Goal: Information Seeking & Learning: Check status

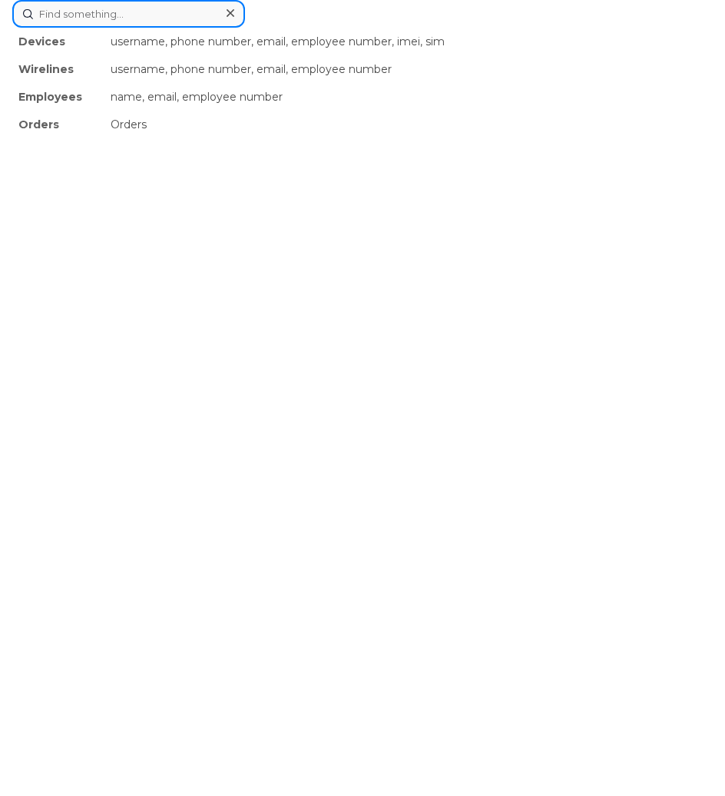
click at [251, 28] on div "Devices username, phone number, email, employee number, imei, sim Wirelines use…" at bounding box center [362, 14] width 700 height 28
click at [147, 15] on input at bounding box center [128, 14] width 233 height 28
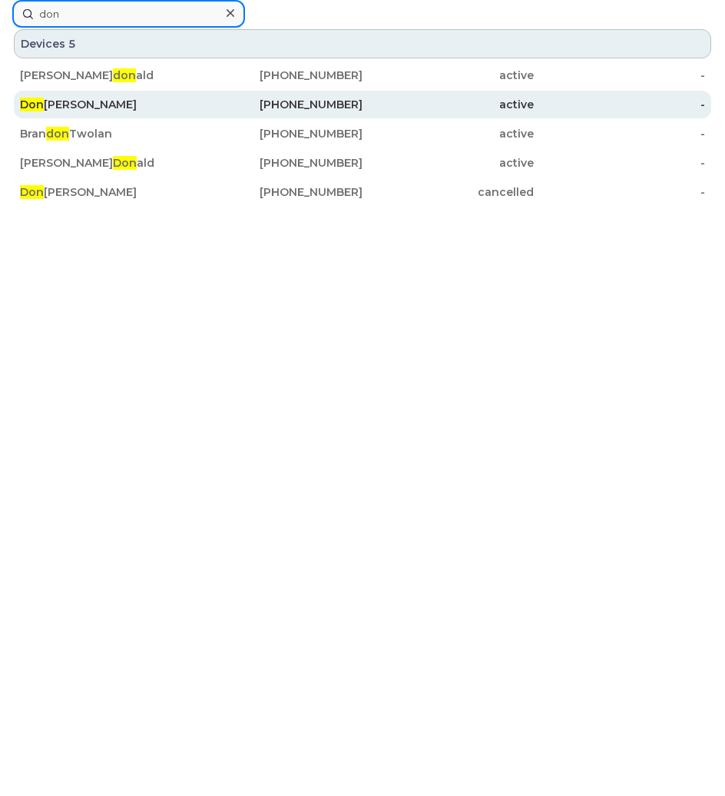
type input "don"
click at [149, 111] on div "Don Sarpong" at bounding box center [105, 104] width 171 height 15
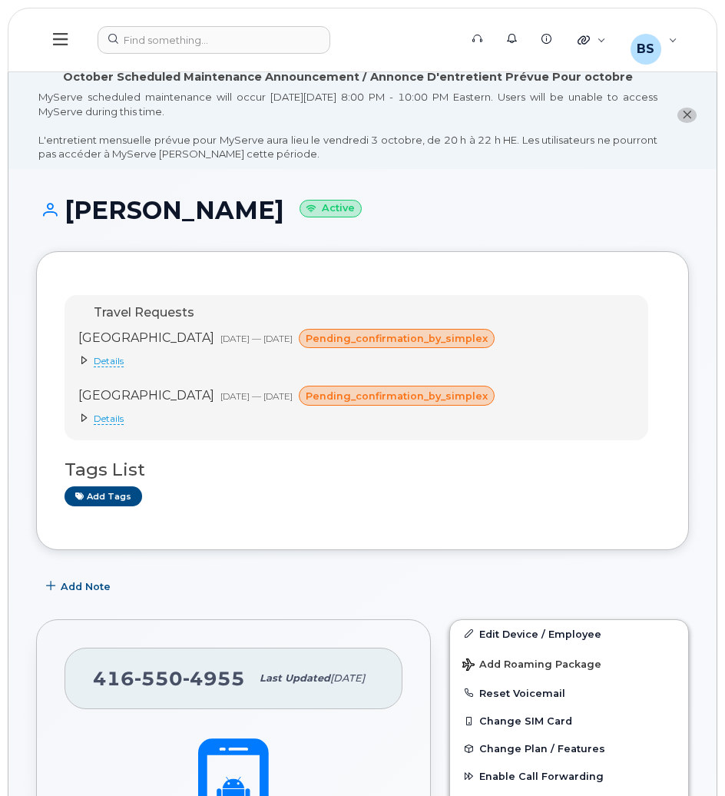
click at [690, 118] on icon "close notification" at bounding box center [687, 115] width 10 height 10
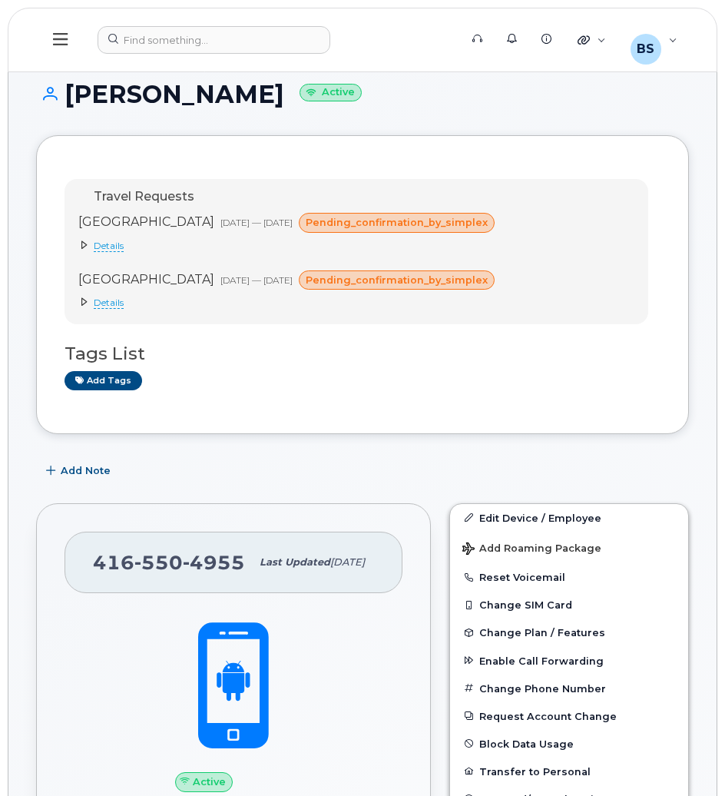
scroll to position [23, 0]
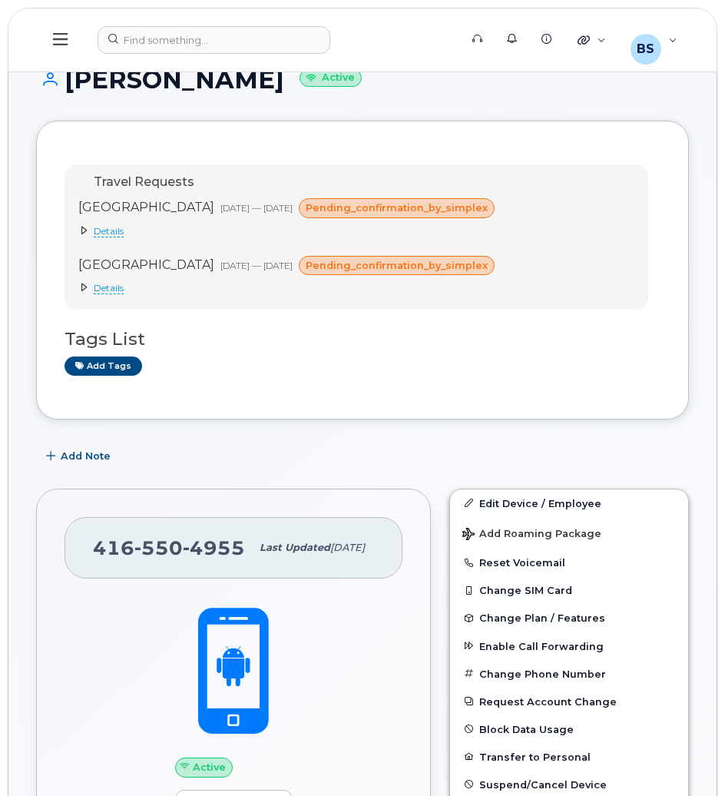
click at [67, 31] on icon at bounding box center [60, 39] width 15 height 17
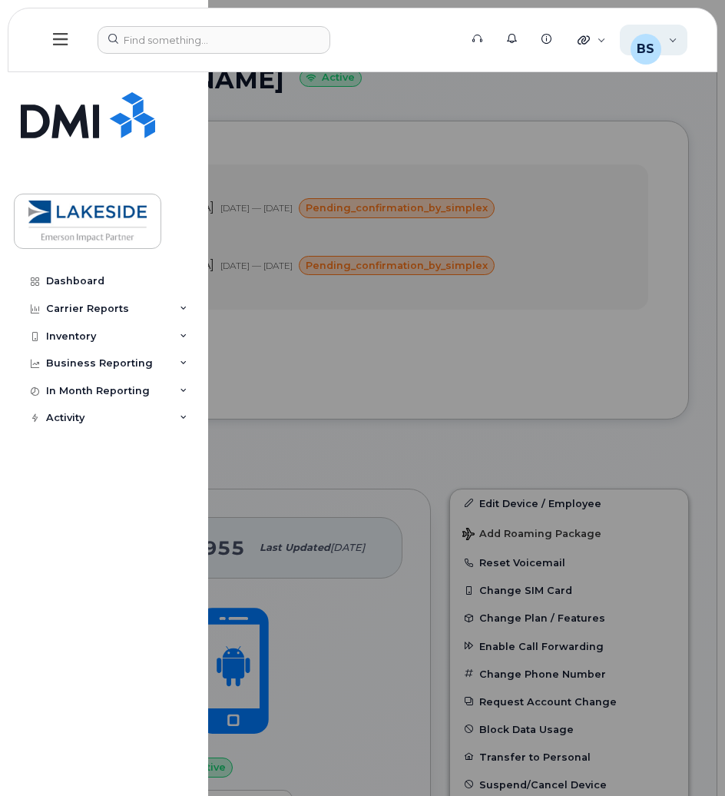
click at [666, 55] on div "BS [PERSON_NAME] Wireless Admin" at bounding box center [654, 40] width 68 height 31
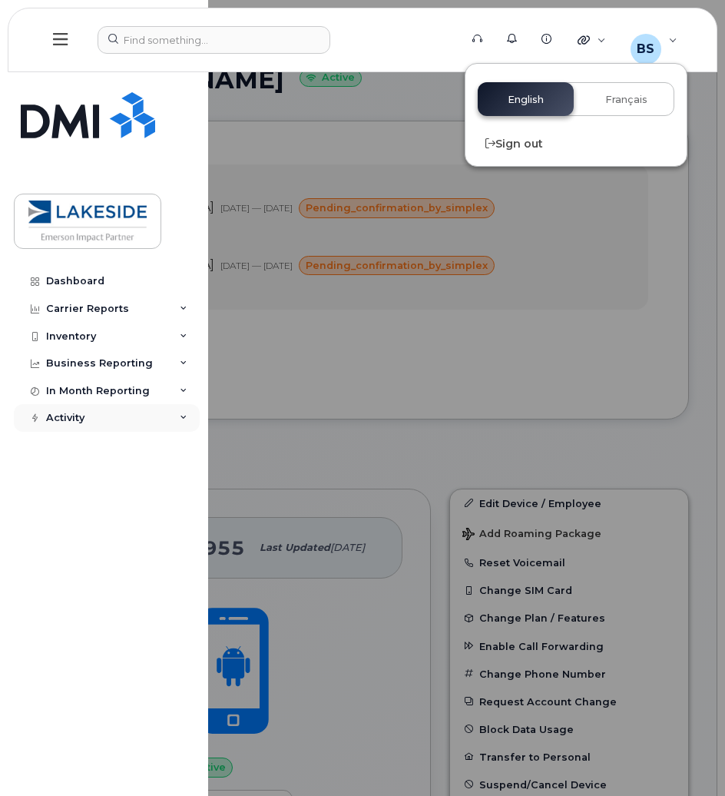
click at [157, 412] on div "Activity" at bounding box center [107, 418] width 186 height 28
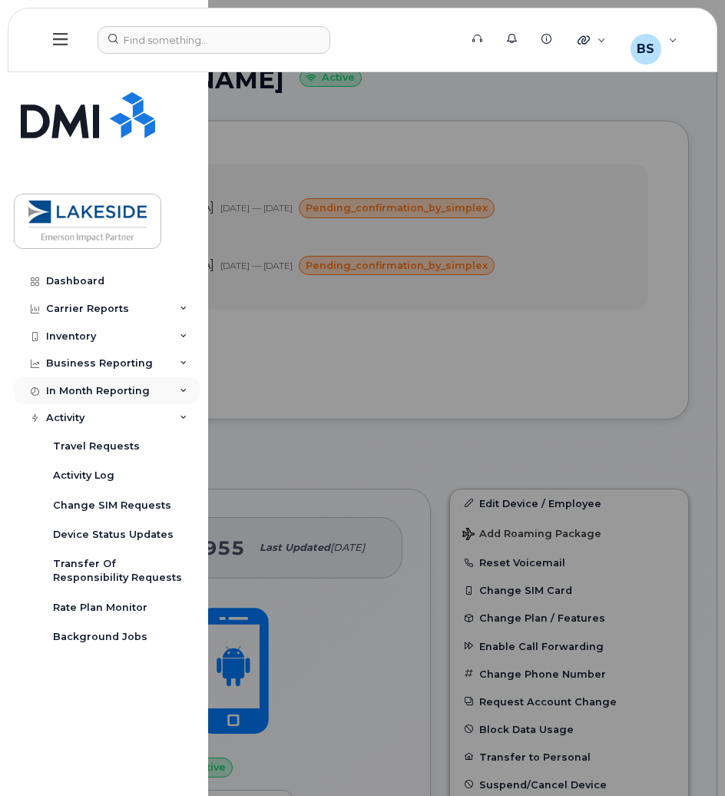
click at [171, 390] on div "In Month Reporting" at bounding box center [107, 391] width 186 height 28
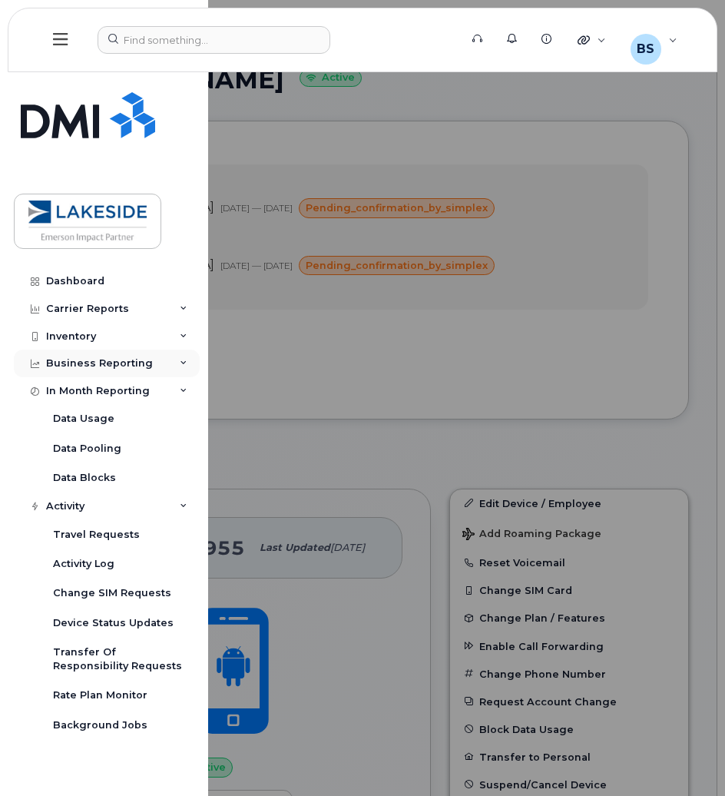
click at [178, 365] on div "Business Reporting" at bounding box center [107, 363] width 186 height 28
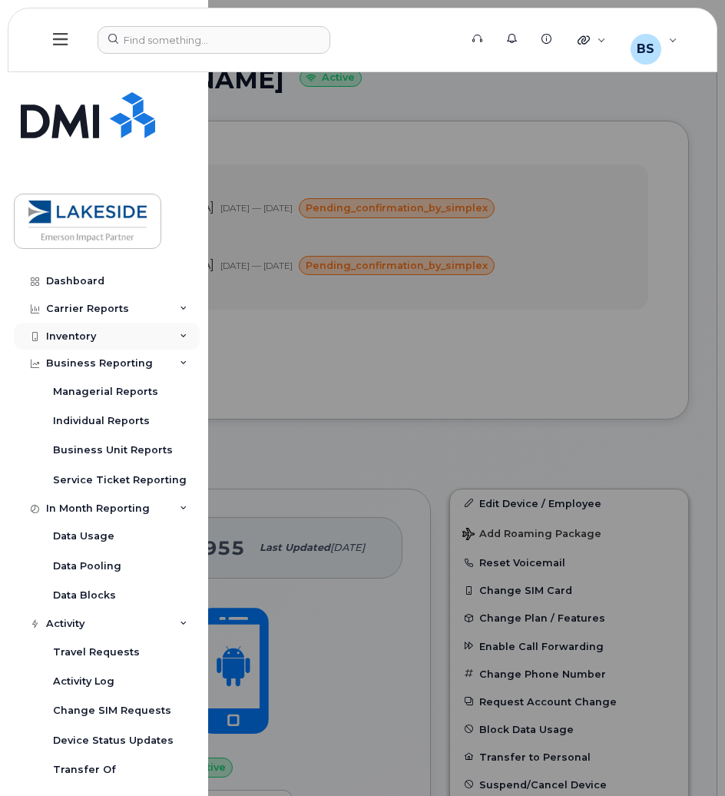
click at [180, 342] on div "Inventory" at bounding box center [107, 337] width 186 height 28
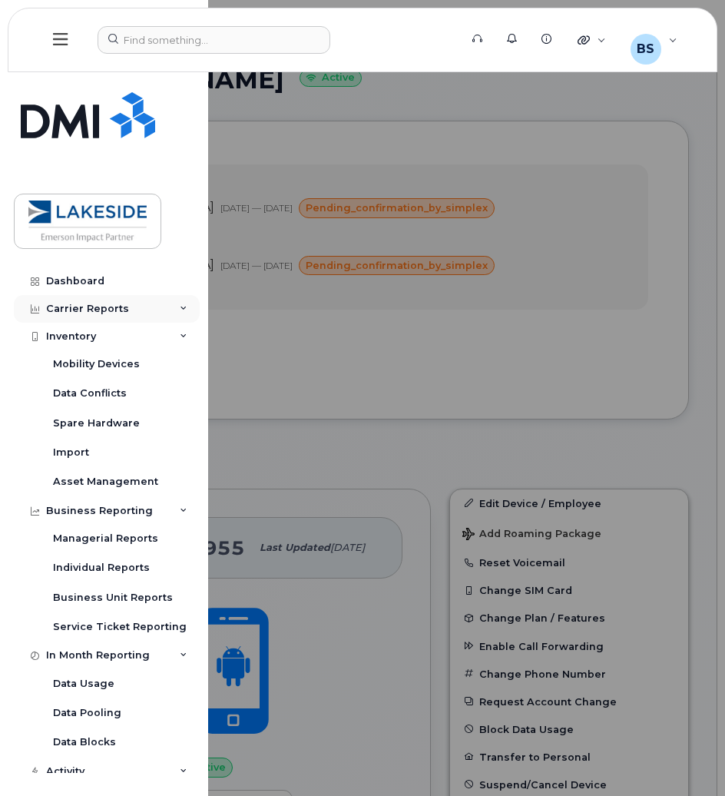
click at [167, 303] on div "Carrier Reports" at bounding box center [107, 309] width 186 height 28
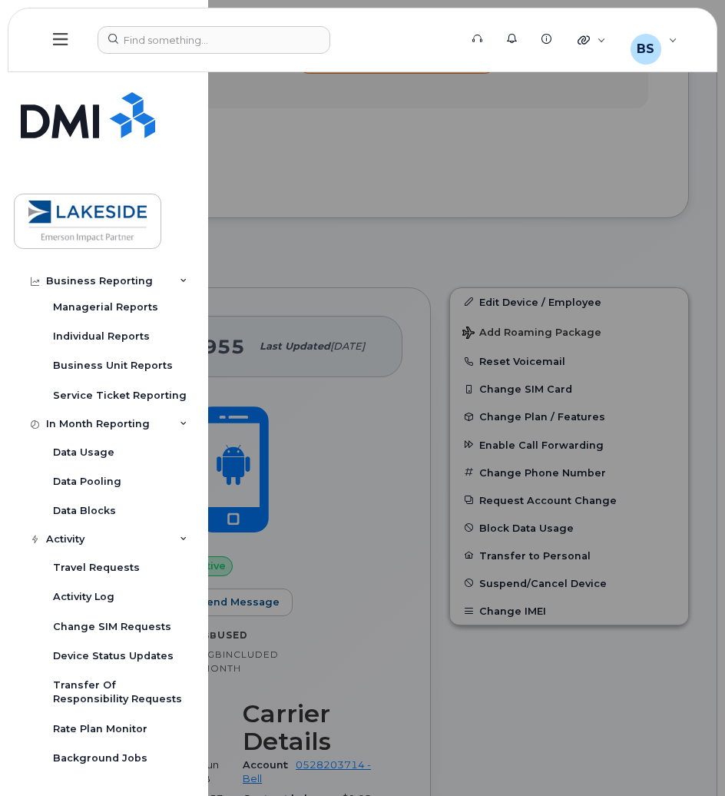
scroll to position [225, 0]
click at [438, 593] on div at bounding box center [362, 398] width 725 height 796
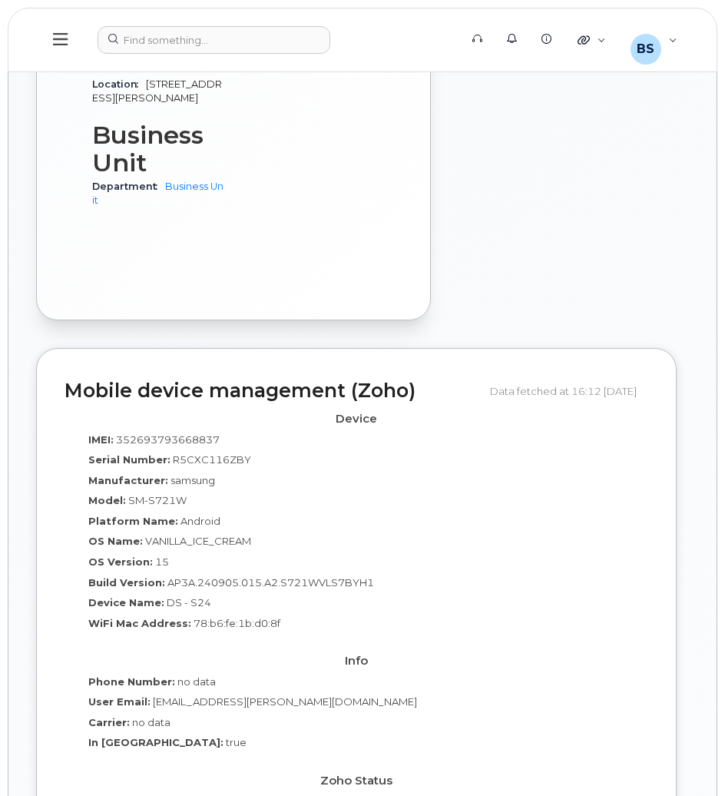
scroll to position [1415, 0]
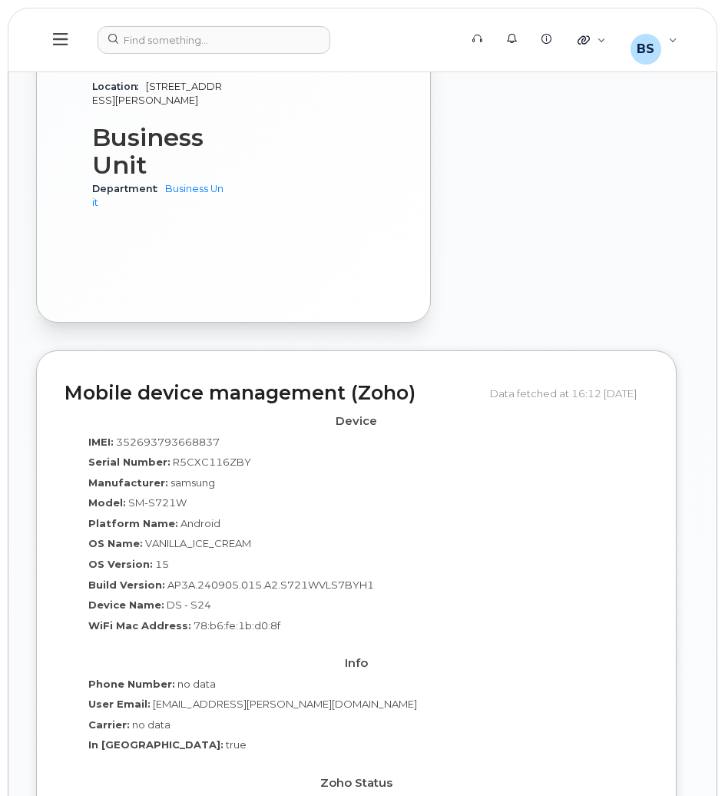
click at [372, 598] on div "Device Name: DS - S24" at bounding box center [356, 608] width 561 height 21
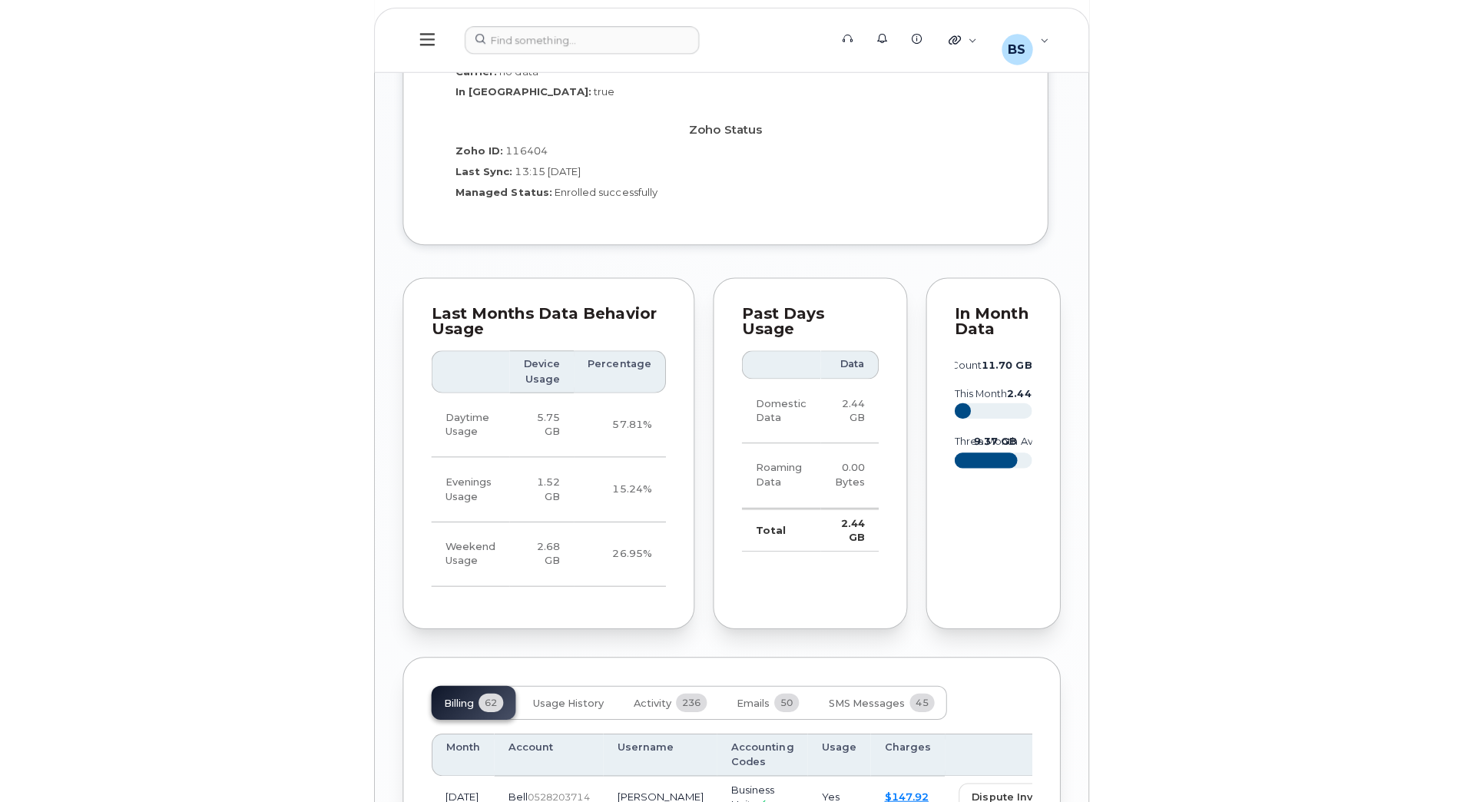
scroll to position [2115, 0]
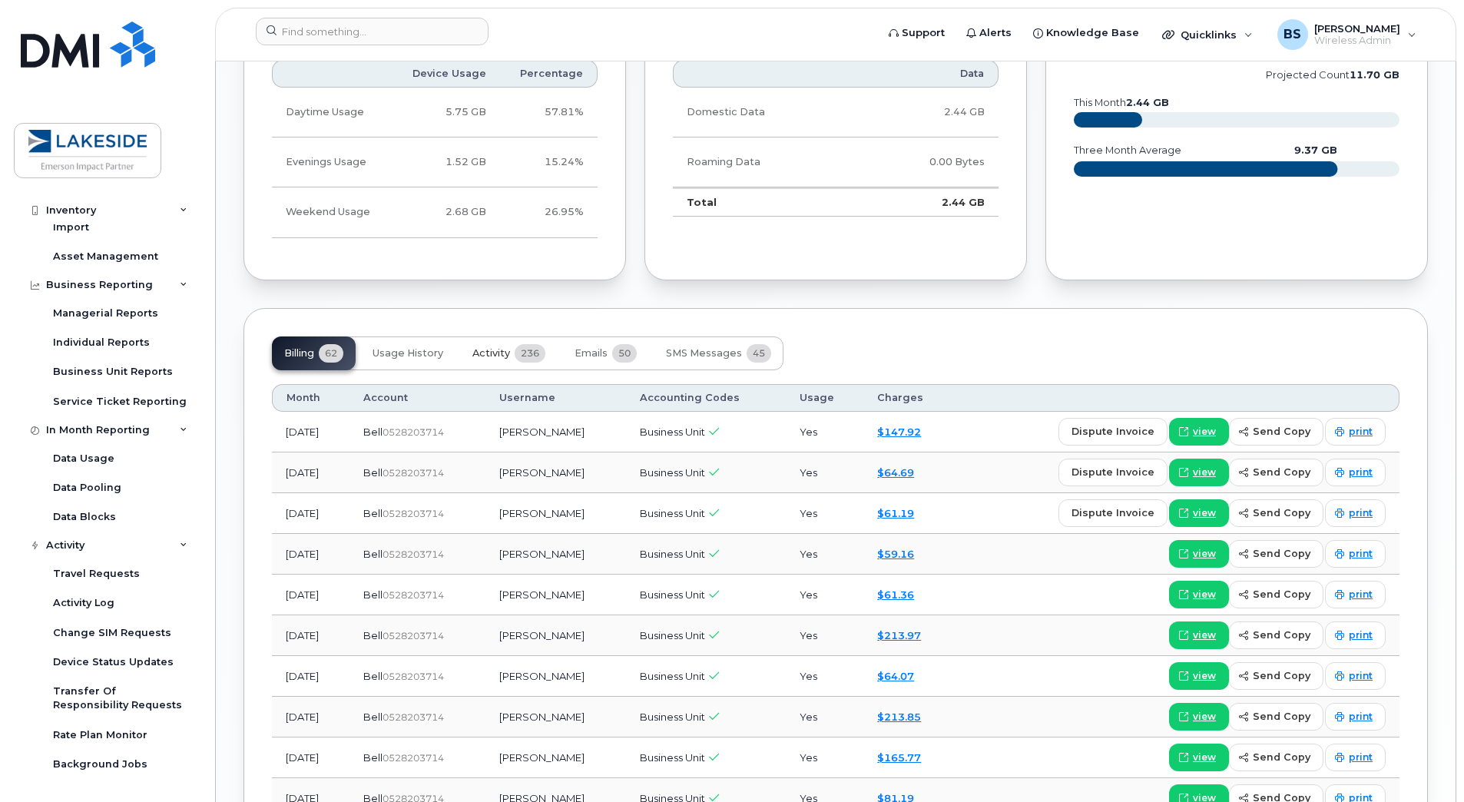
click at [492, 364] on button "Activity 236" at bounding box center [509, 353] width 98 height 34
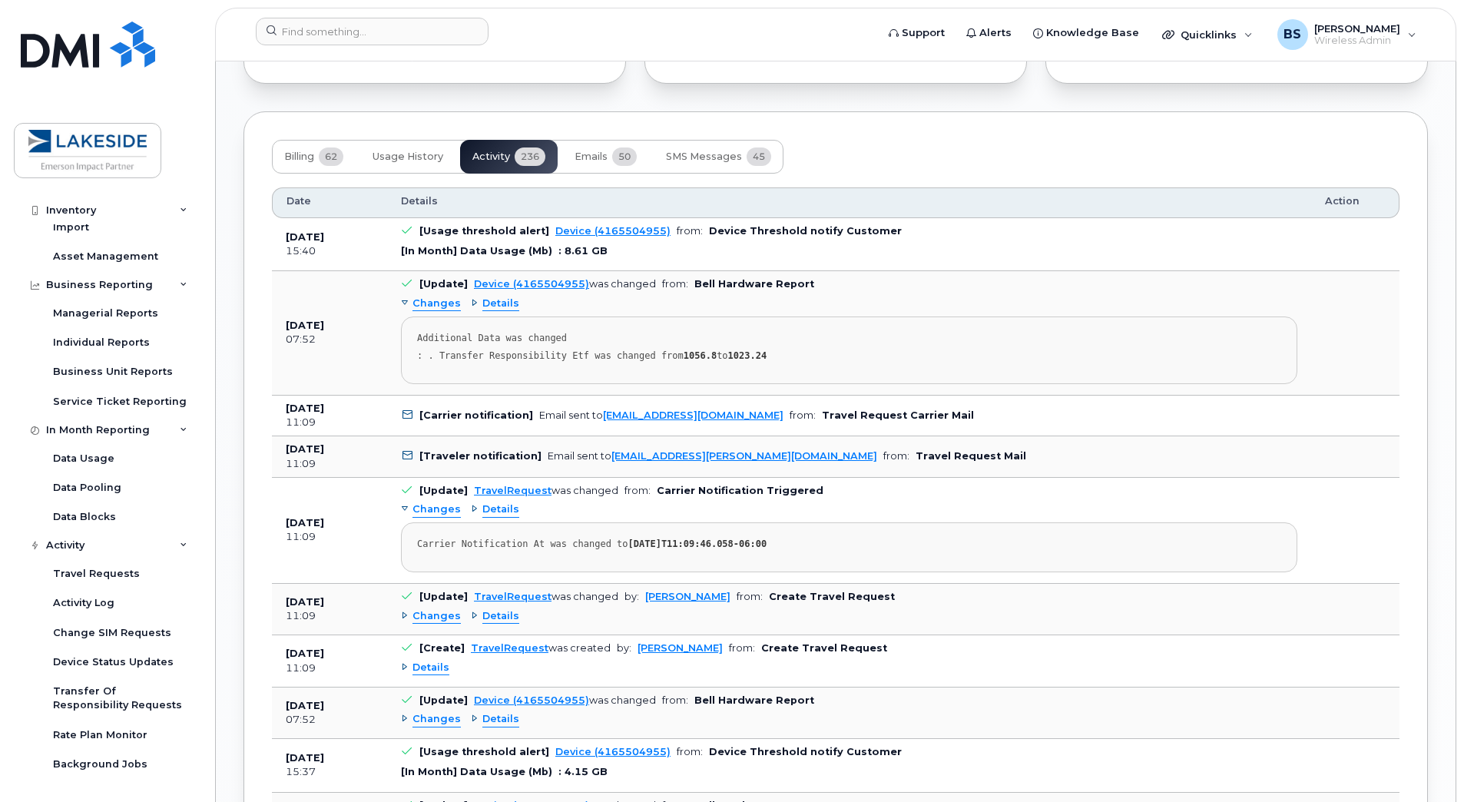
scroll to position [1733, 0]
click at [417, 301] on span "Changes" at bounding box center [436, 302] width 48 height 15
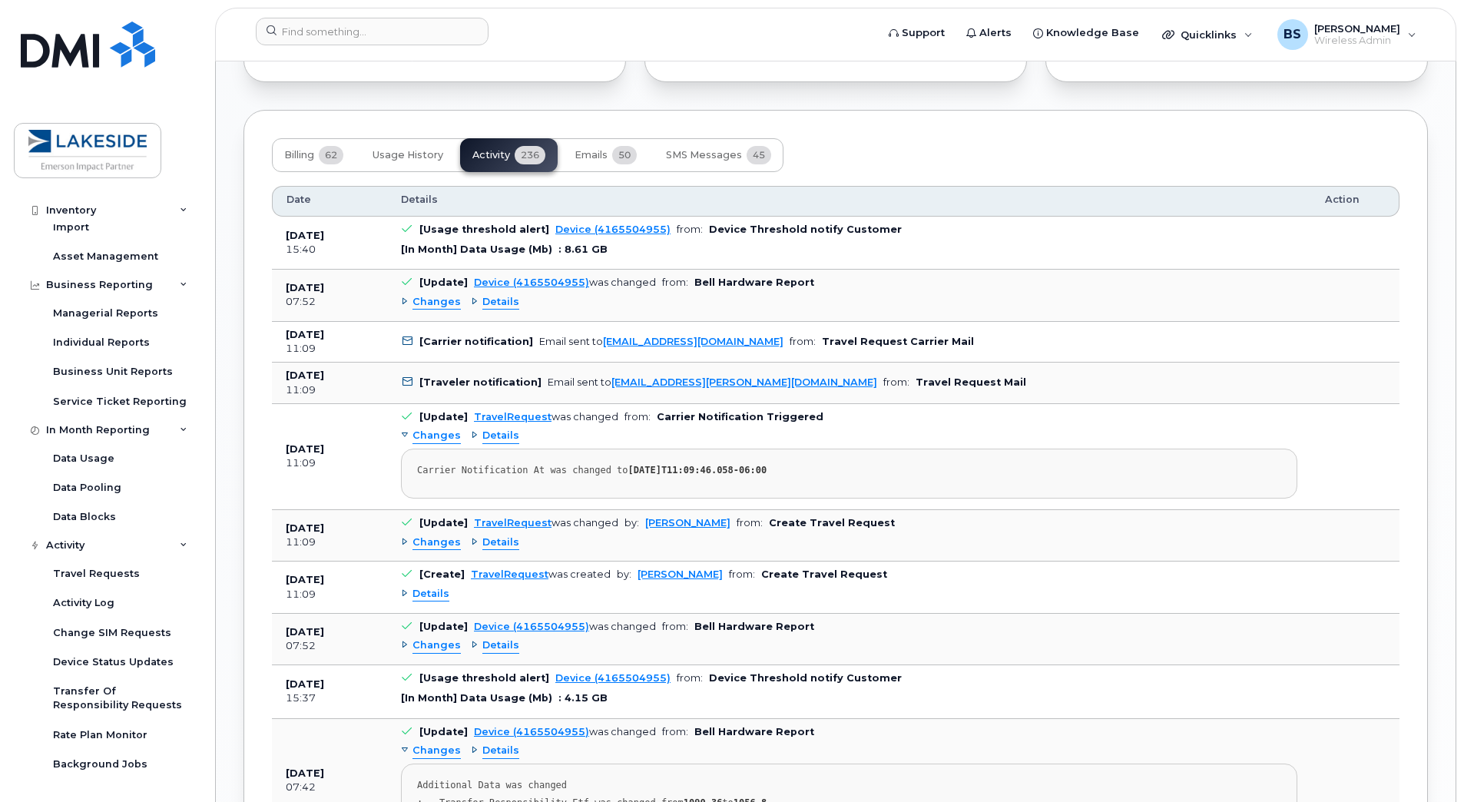
click at [430, 305] on span "Changes" at bounding box center [436, 302] width 48 height 15
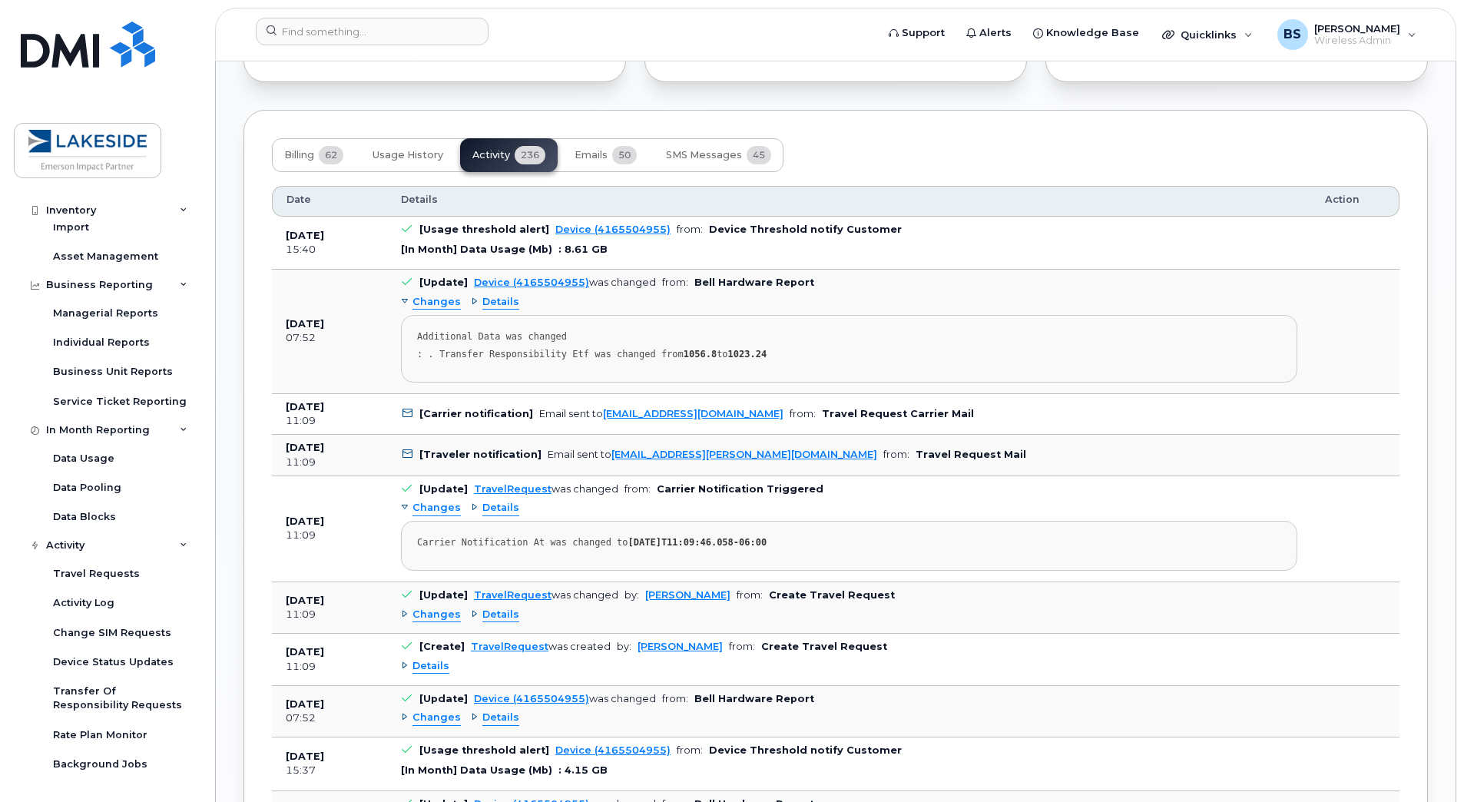
click at [490, 300] on span "Details" at bounding box center [500, 302] width 37 height 15
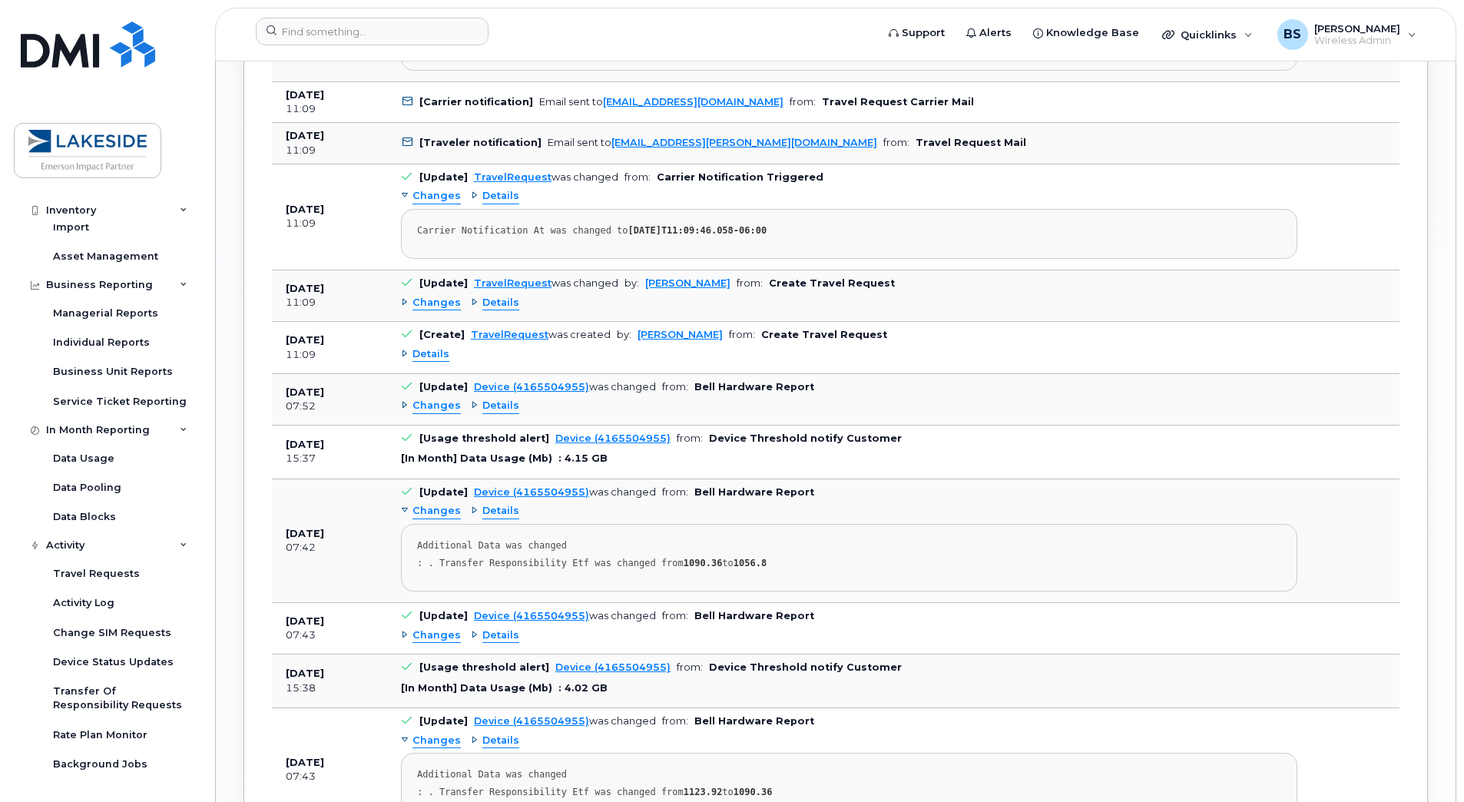
scroll to position [2107, 0]
click at [440, 412] on span "Changes" at bounding box center [436, 404] width 48 height 15
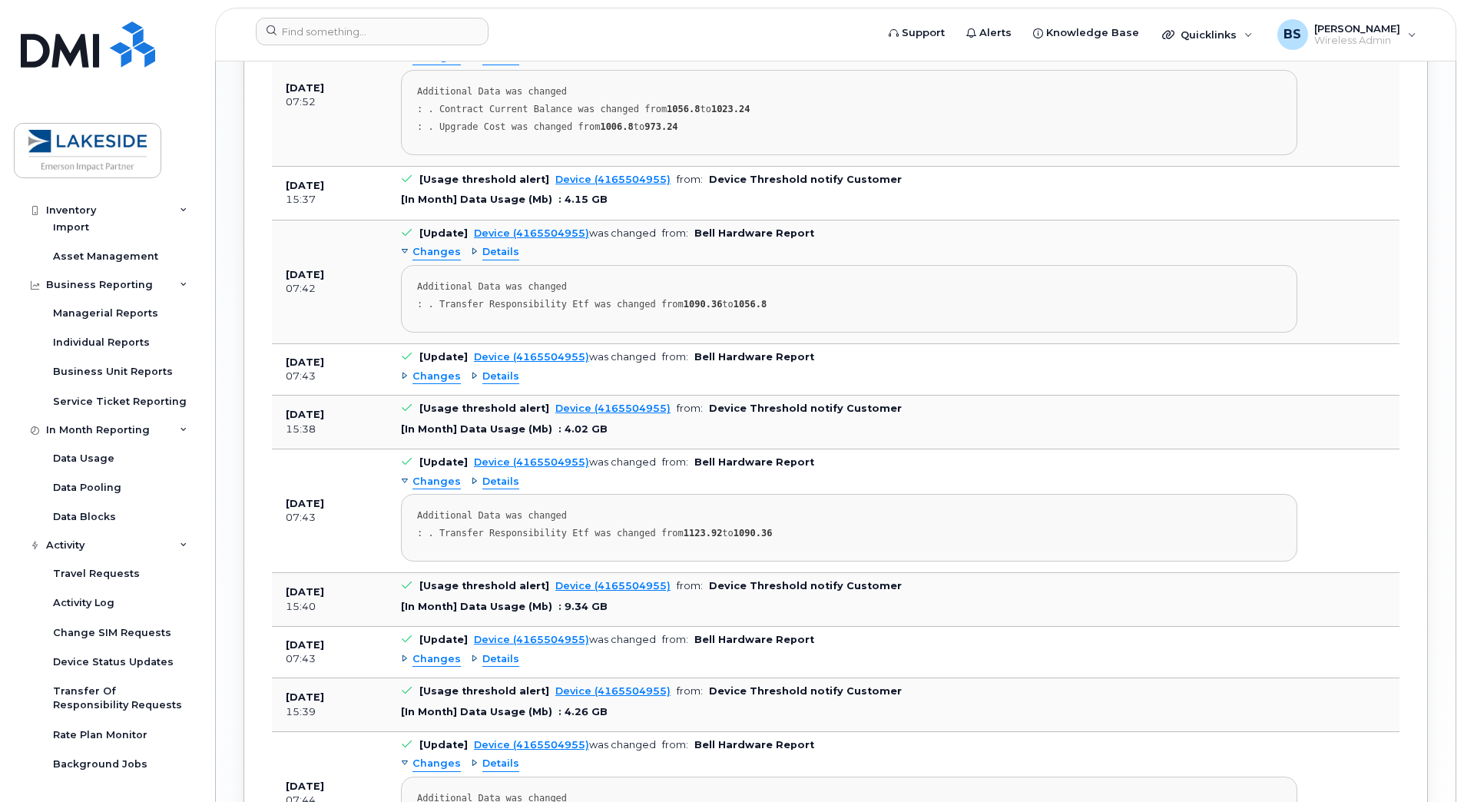
scroll to position [2590, 0]
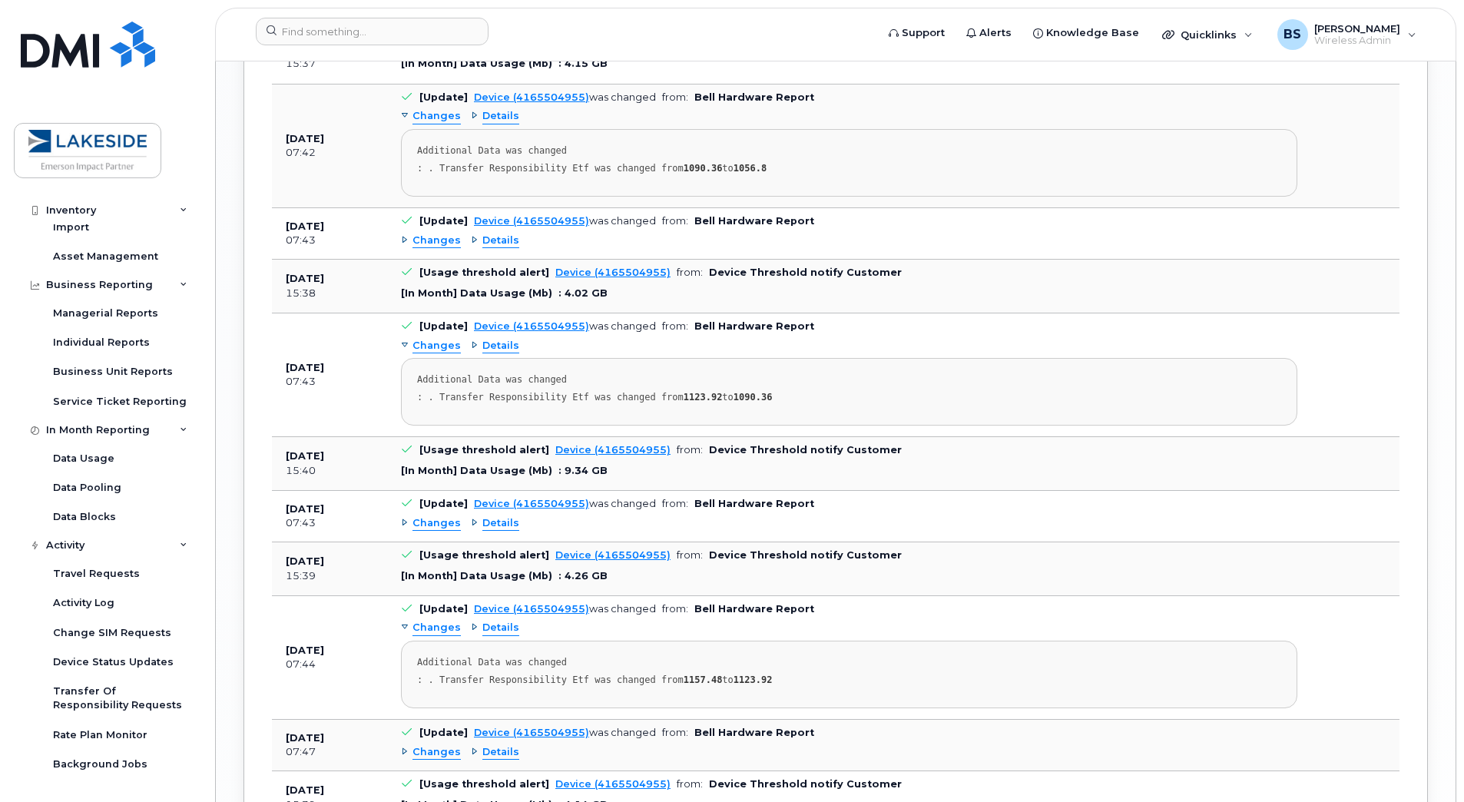
click at [425, 531] on span "Changes" at bounding box center [436, 523] width 48 height 15
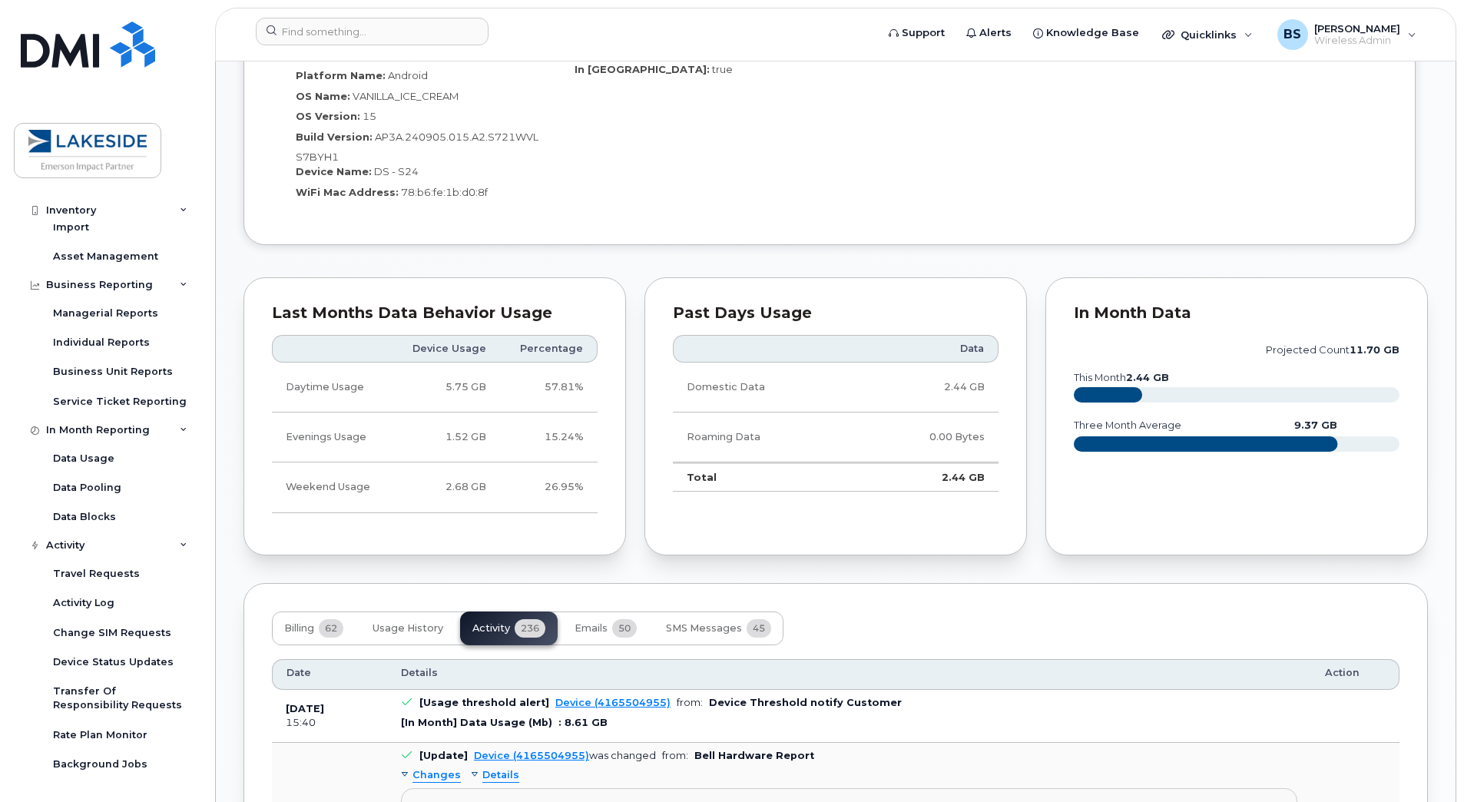
scroll to position [1260, 0]
click at [724, 396] on rect at bounding box center [1108, 395] width 68 height 15
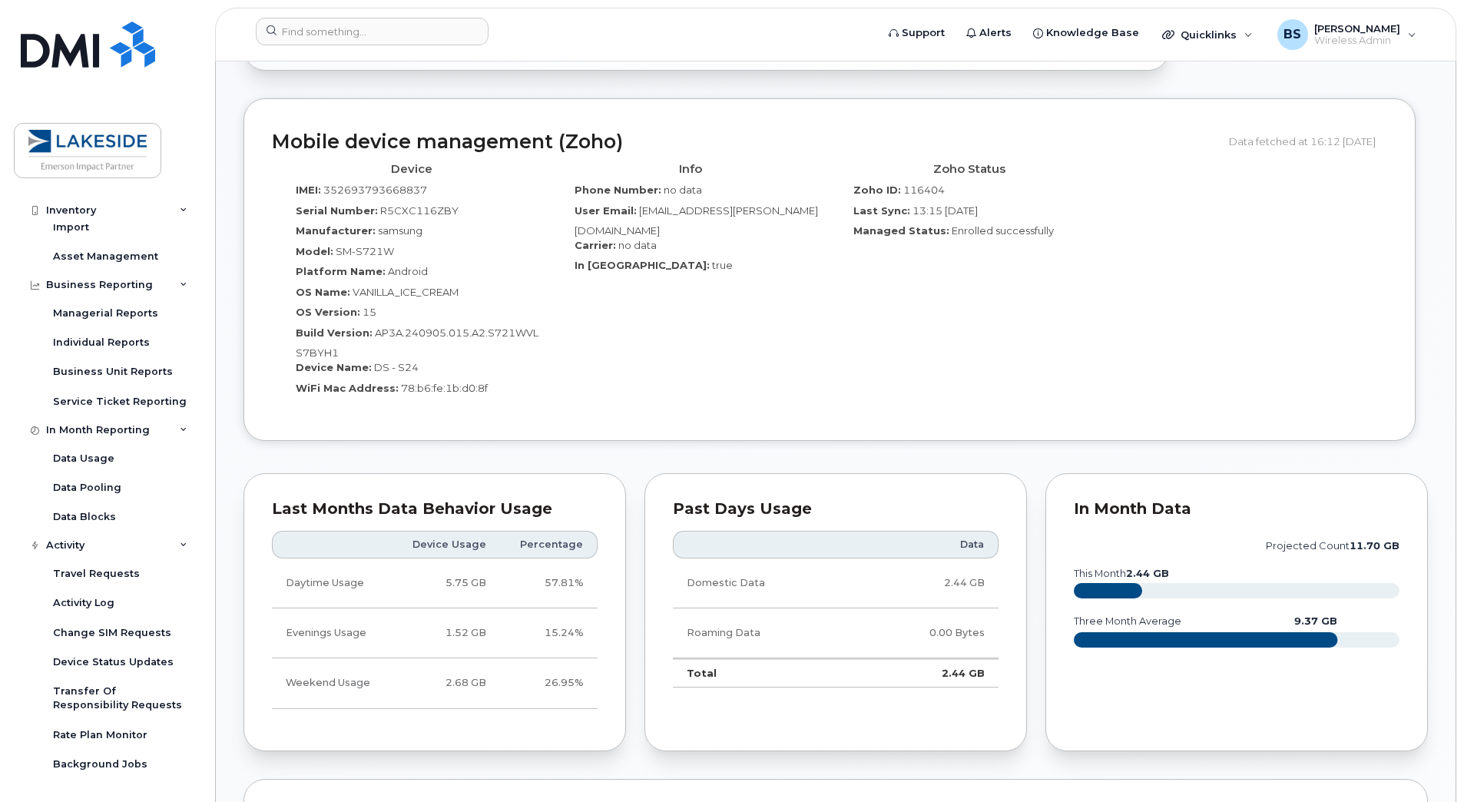
scroll to position [1064, 0]
